Goal: Information Seeking & Learning: Learn about a topic

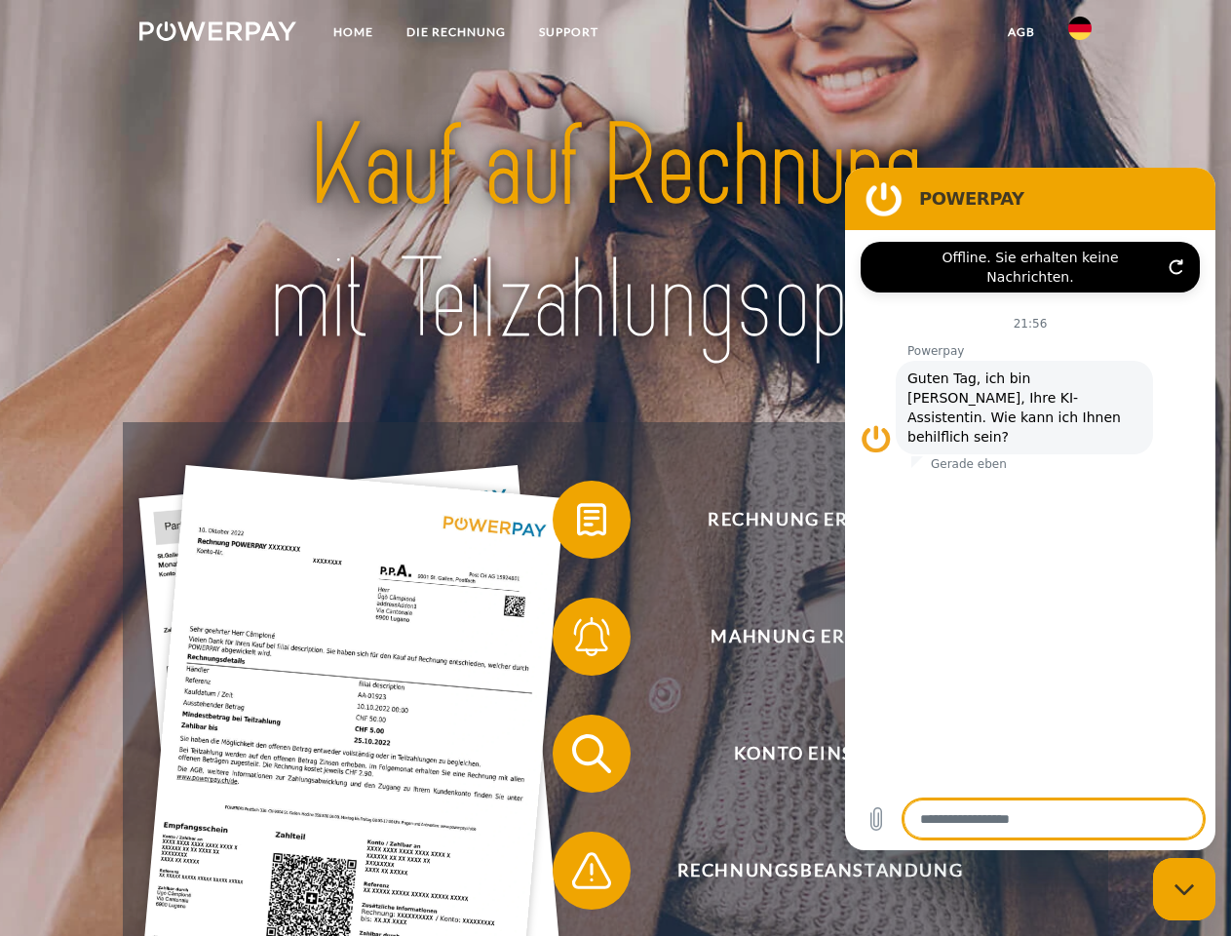
click at [217, 34] on img at bounding box center [217, 30] width 157 height 19
click at [1080, 34] on img at bounding box center [1080, 28] width 23 height 23
click at [1021, 32] on link "agb" at bounding box center [1021, 32] width 60 height 35
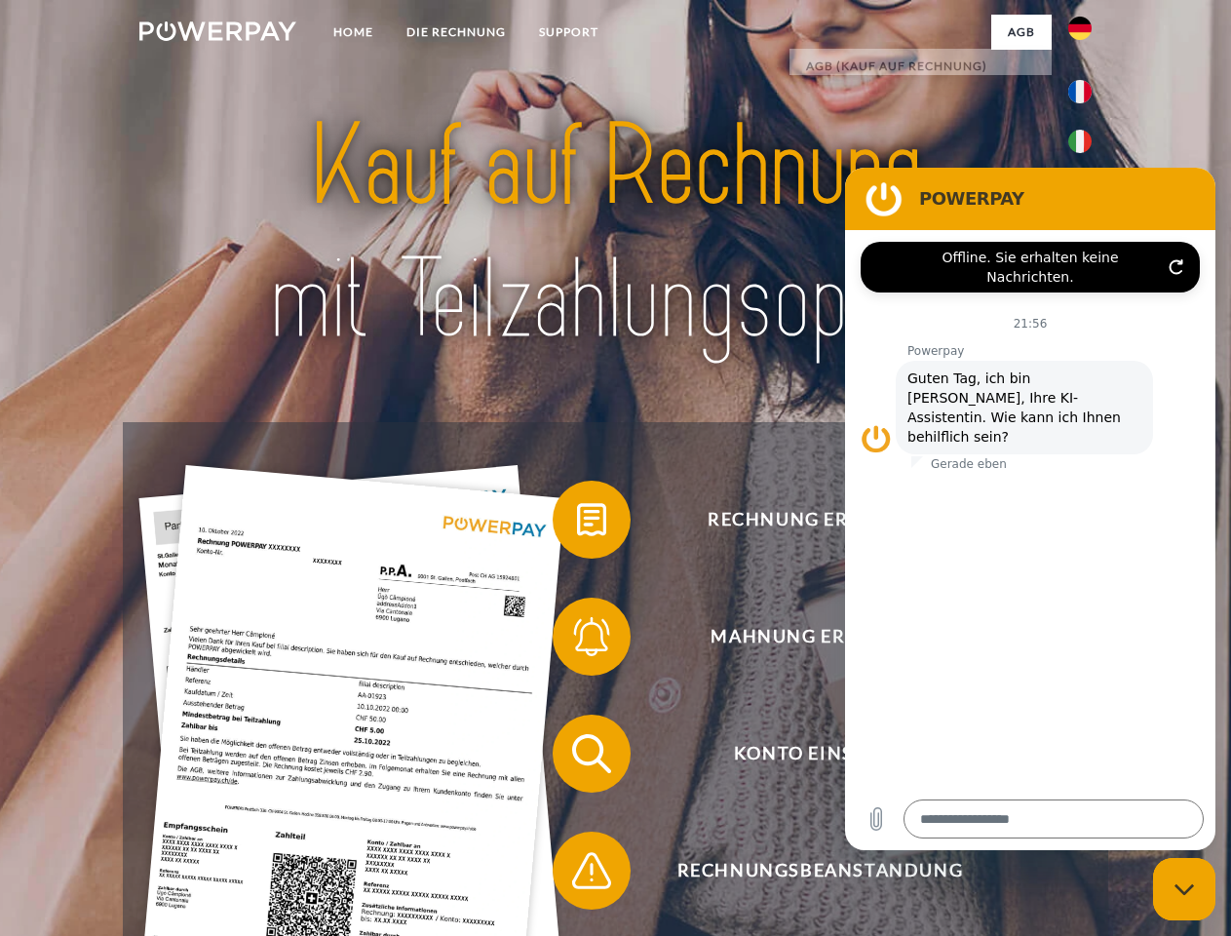
click at [577, 524] on span at bounding box center [562, 519] width 97 height 97
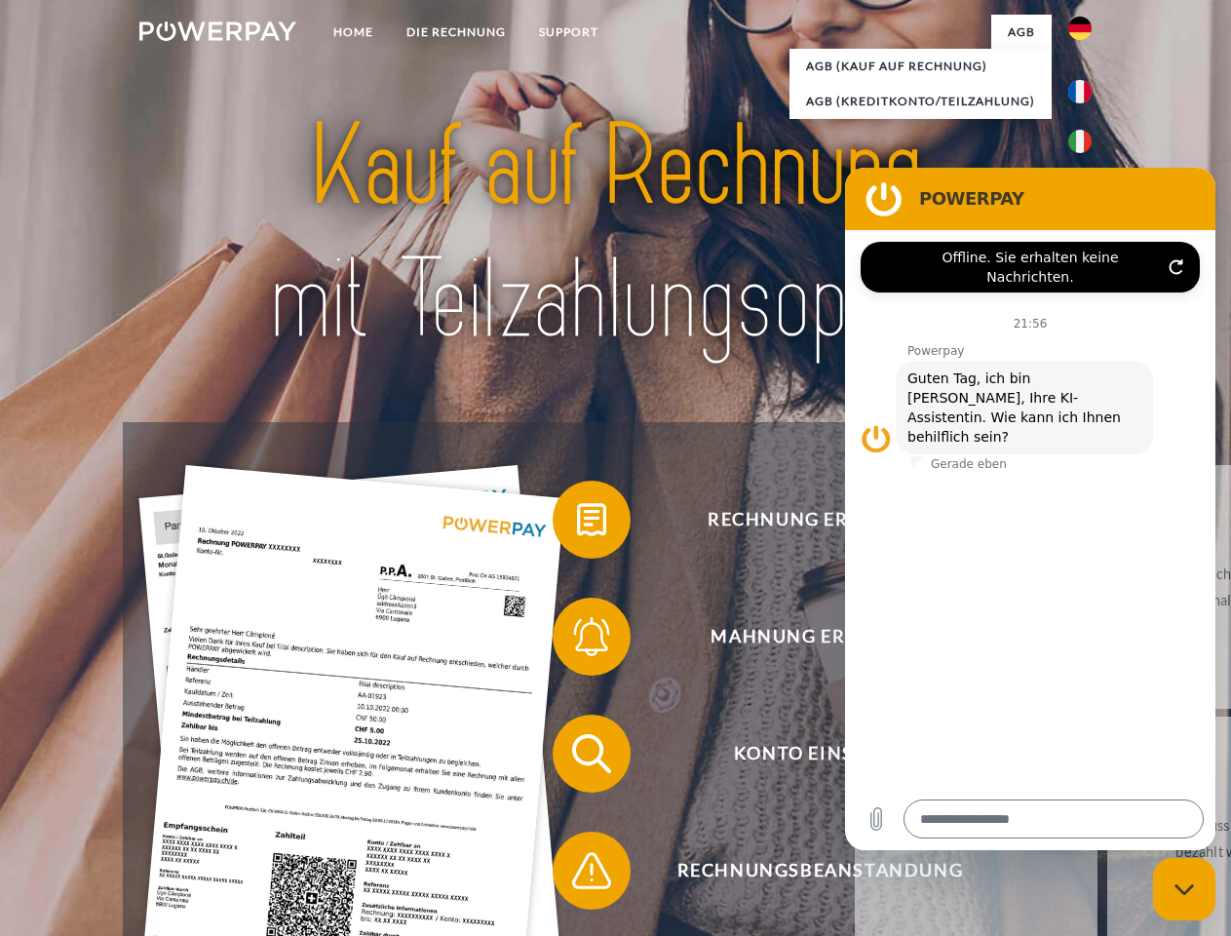
click at [577, 641] on span at bounding box center [562, 636] width 97 height 97
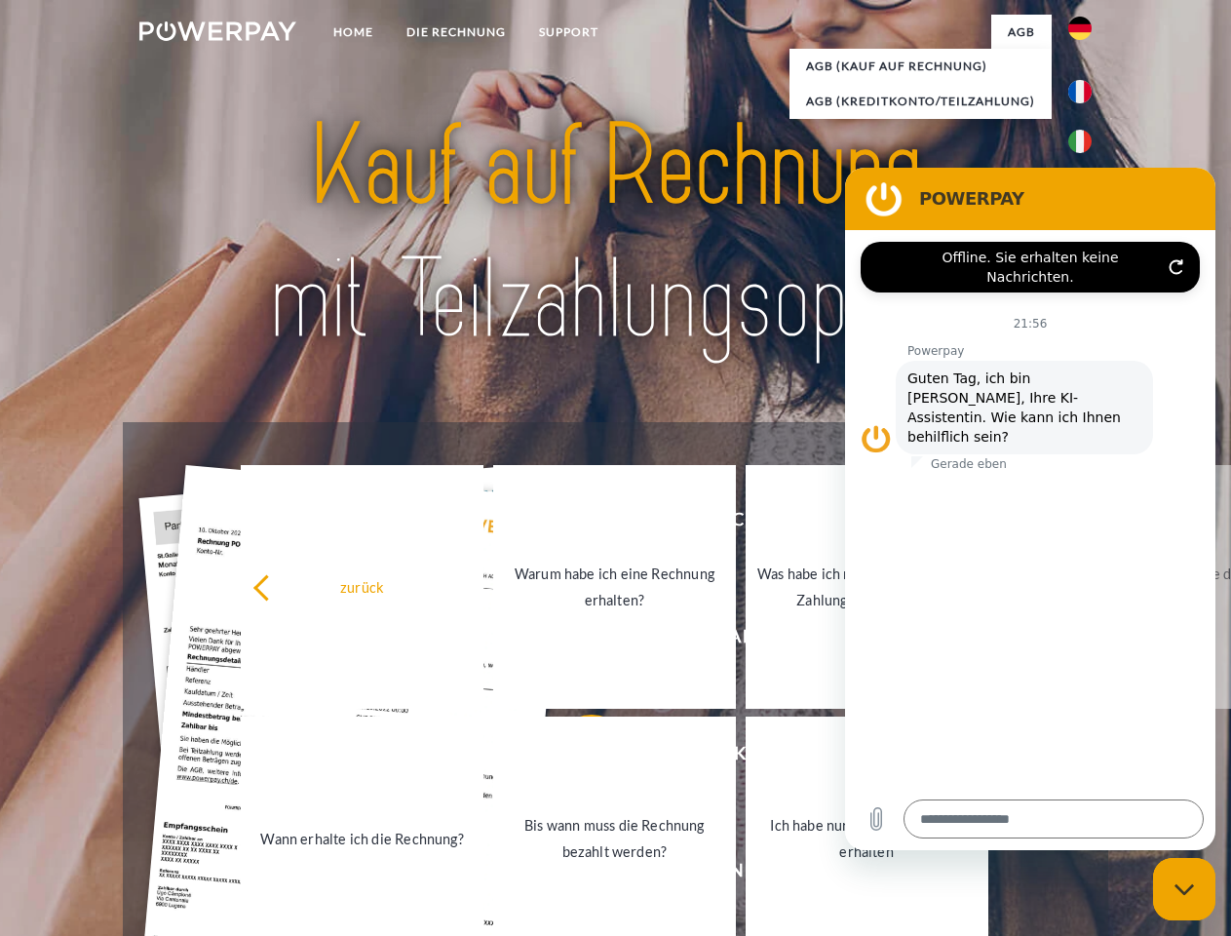
click at [577, 758] on link "Bis wann muss die Rechnung bezahlt werden?" at bounding box center [614, 839] width 243 height 244
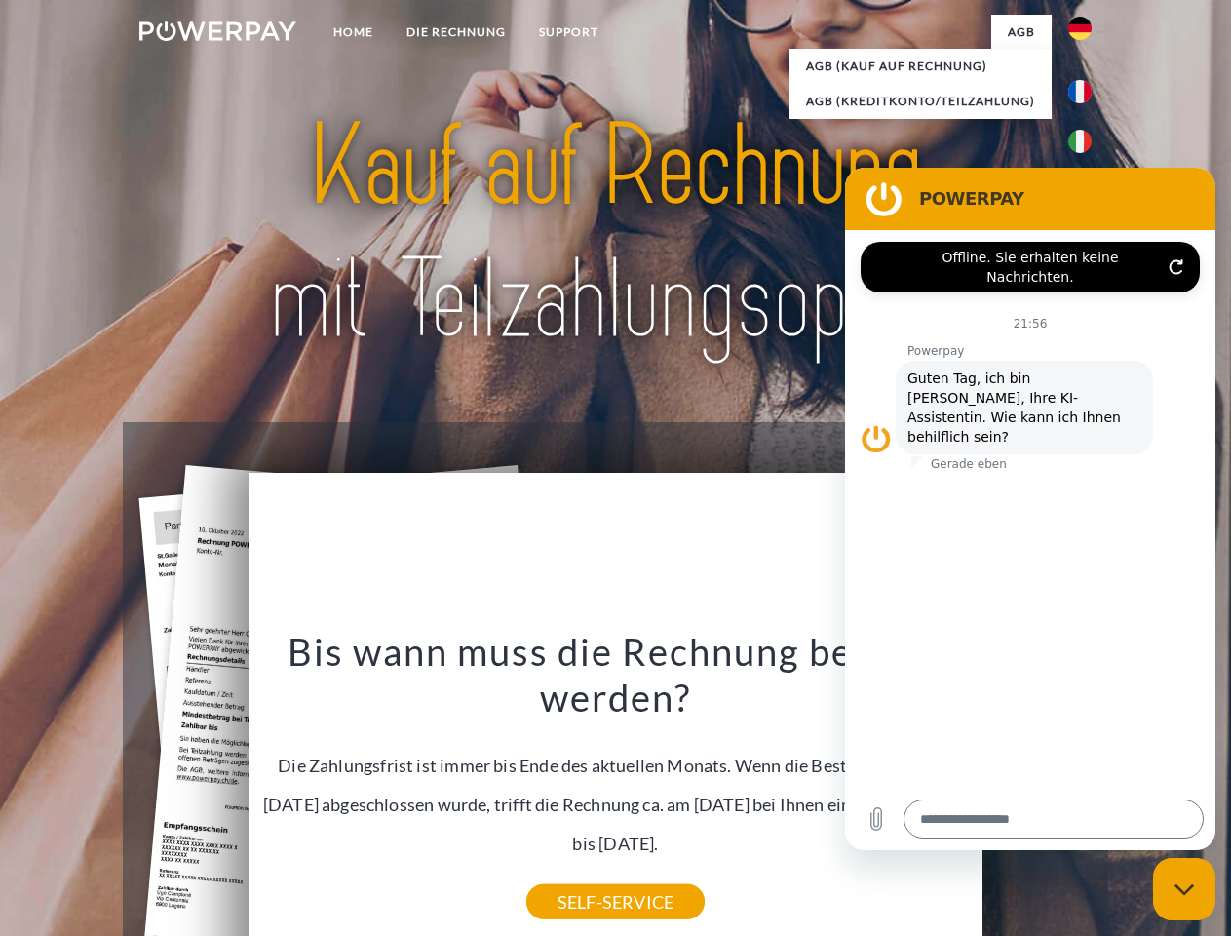
click at [577, 874] on div "Bis wann muss die Rechnung bezahlt werden? Die Zahlungsfrist ist immer bis Ende…" at bounding box center [616, 765] width 712 height 274
click at [1185, 889] on icon "Messaging-Fenster schließen" at bounding box center [1185, 889] width 20 height 13
type textarea "*"
